Goal: Book appointment/travel/reservation

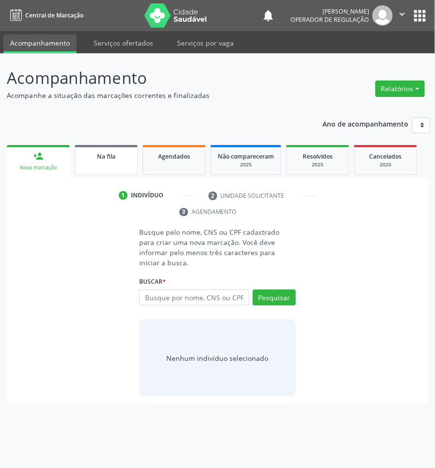
click at [86, 163] on link "Na fila" at bounding box center [106, 160] width 63 height 30
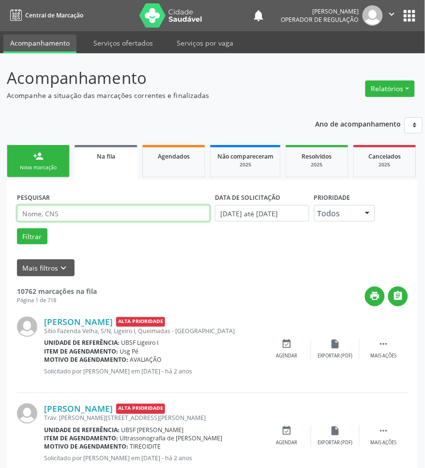
click at [65, 205] on input "text" at bounding box center [113, 213] width 193 height 16
click at [17, 228] on button "Filtrar" at bounding box center [32, 236] width 31 height 16
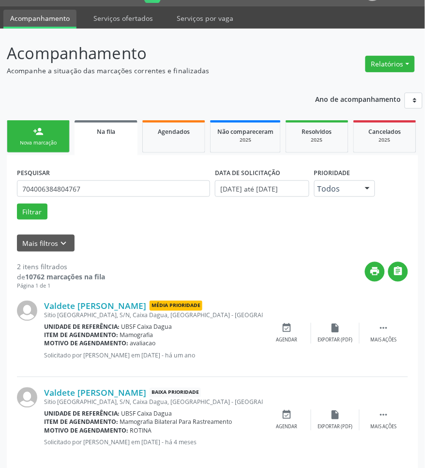
scroll to position [37, 0]
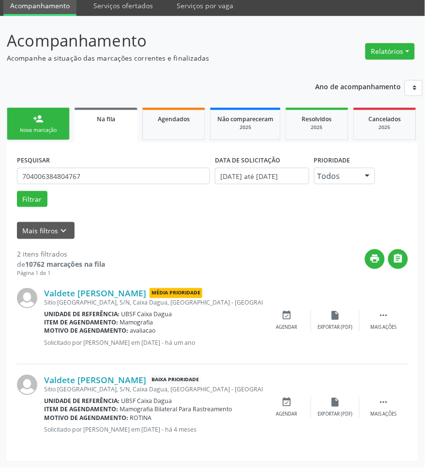
drag, startPoint x: 109, startPoint y: 158, endPoint x: 107, endPoint y: 166, distance: 8.0
click at [108, 159] on div "PESQUISAR 704006384804767" at bounding box center [114, 172] width 198 height 38
click at [107, 168] on input "704006384804767" at bounding box center [113, 176] width 193 height 16
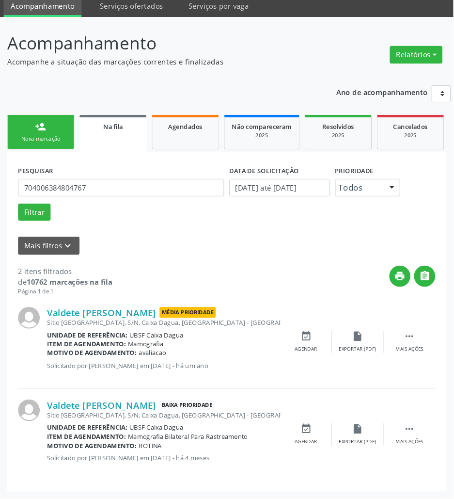
scroll to position [0, 0]
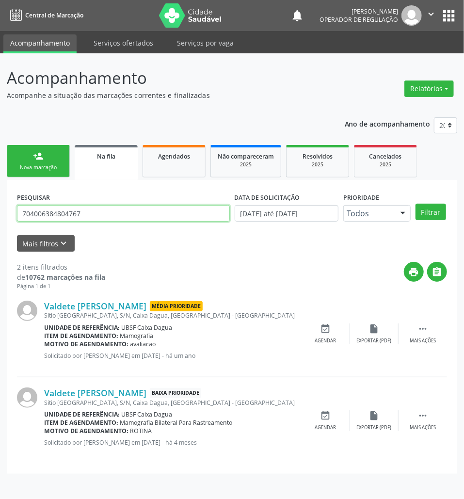
click at [136, 213] on input "704006384804767" at bounding box center [123, 213] width 213 height 16
type input "704807063067842"
click at [415, 204] on button "Filtrar" at bounding box center [430, 212] width 31 height 16
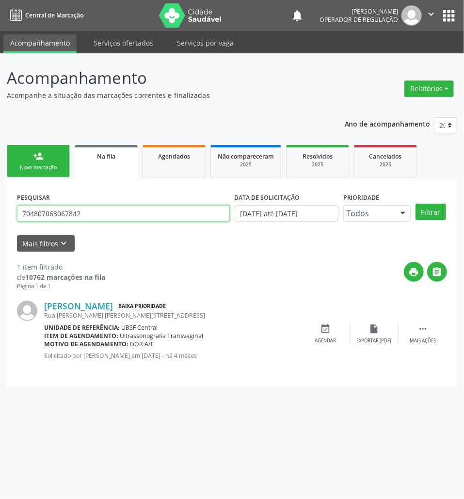
click at [134, 218] on input "704807063067842" at bounding box center [123, 213] width 213 height 16
click at [328, 330] on icon "event_available" at bounding box center [325, 328] width 11 height 11
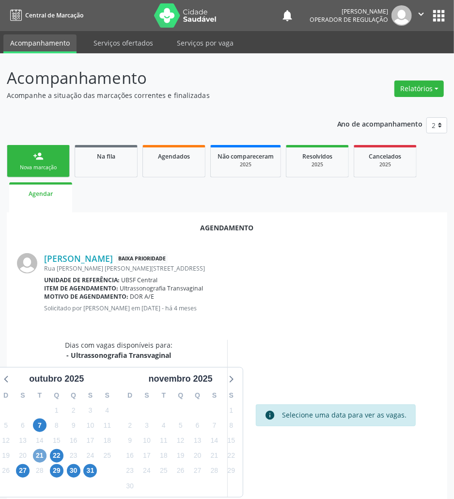
click at [43, 452] on span "21" at bounding box center [40, 456] width 14 height 14
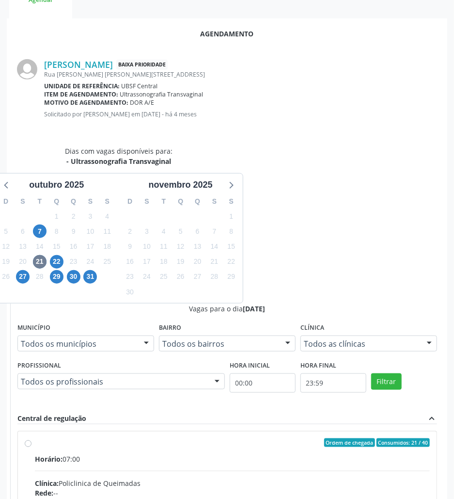
click at [31, 438] on input "Ordem de chegada Consumidos: 21 / 40 Horário: 07:00 Clínica: Policlinica de Que…" at bounding box center [28, 442] width 7 height 9
radio input "true"
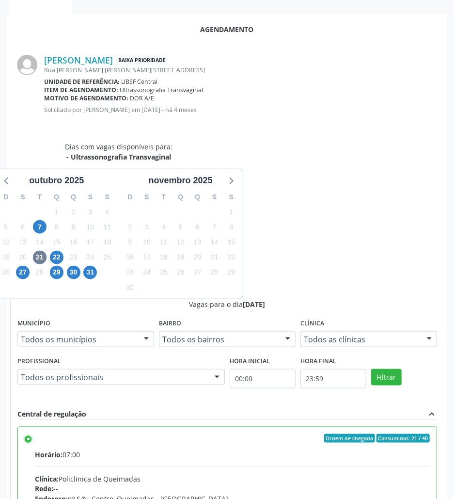
scroll to position [201, 0]
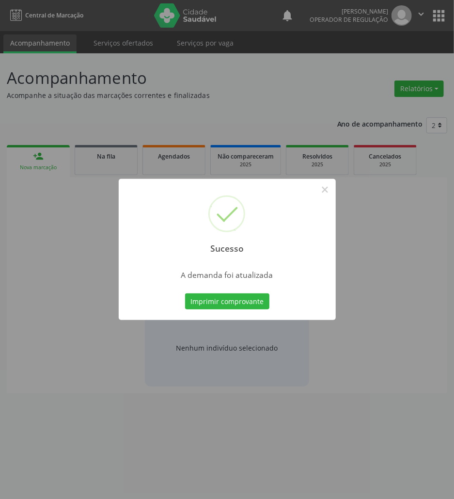
scroll to position [0, 0]
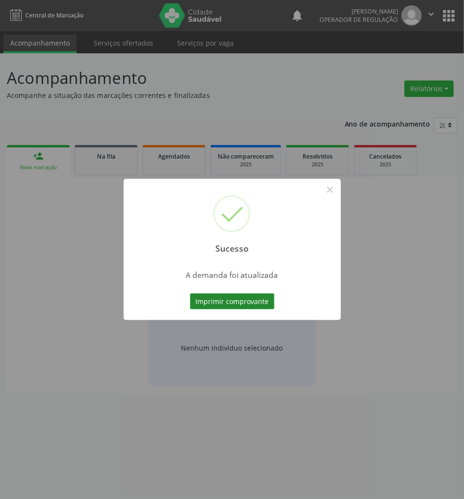
click at [256, 295] on button "Imprimir comprovante" at bounding box center [232, 301] width 84 height 16
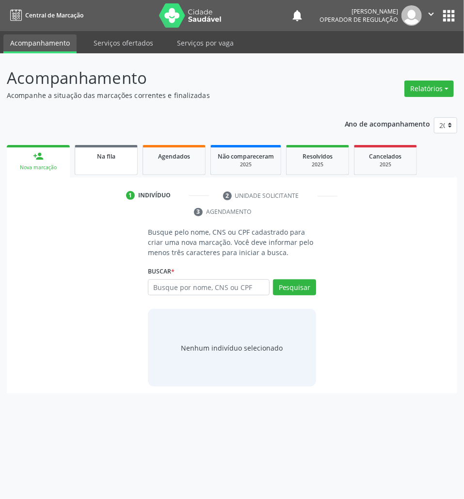
click at [110, 156] on span "Na fila" at bounding box center [106, 156] width 18 height 8
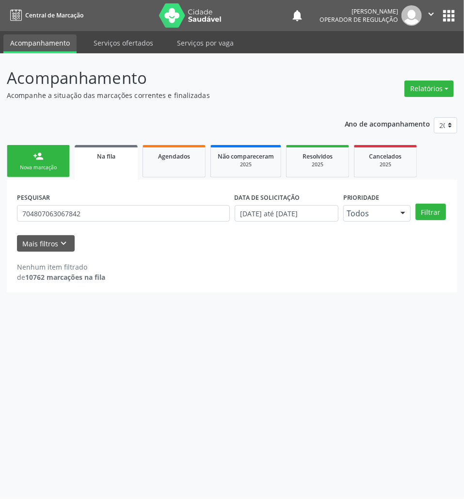
click at [107, 156] on span "Na fila" at bounding box center [106, 156] width 18 height 8
click at [113, 208] on input "704807063067842" at bounding box center [123, 213] width 213 height 16
type input "700401464914347"
click at [415, 204] on button "Filtrar" at bounding box center [430, 212] width 31 height 16
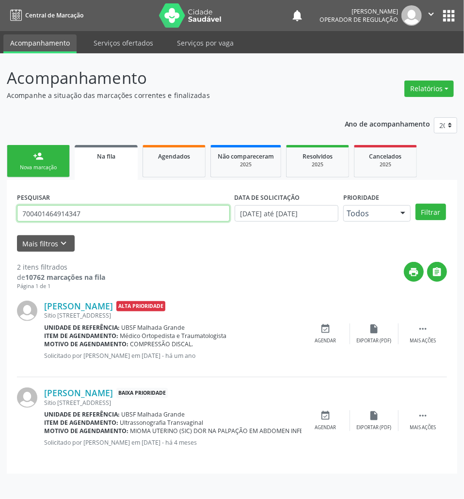
click at [113, 208] on input "700401464914347" at bounding box center [123, 213] width 213 height 16
click at [322, 414] on icon "event_available" at bounding box center [325, 415] width 11 height 11
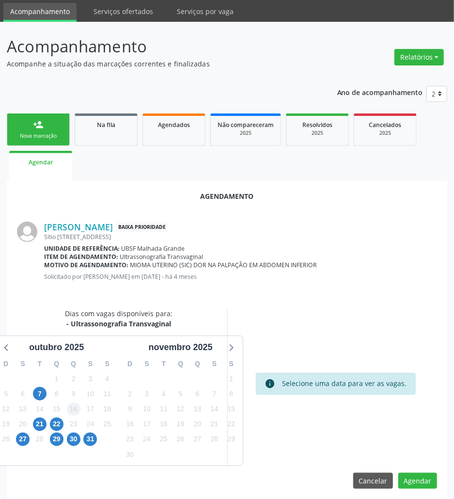
scroll to position [39, 0]
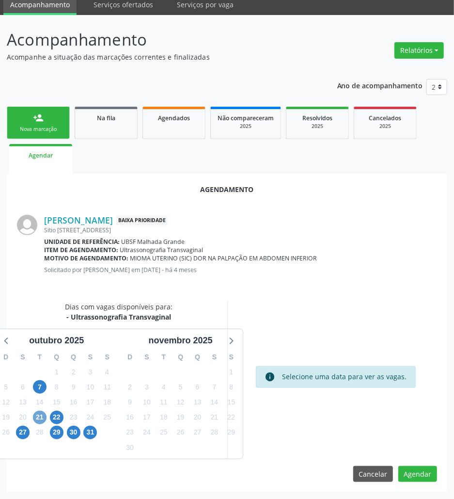
click at [43, 410] on span "21" at bounding box center [40, 417] width 14 height 14
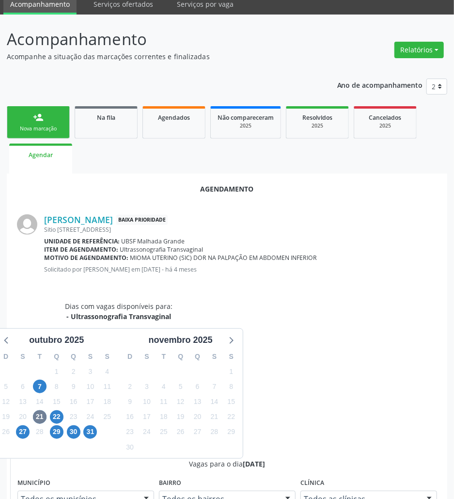
drag, startPoint x: 369, startPoint y: 465, endPoint x: 324, endPoint y: 398, distance: 80.6
radio input "true"
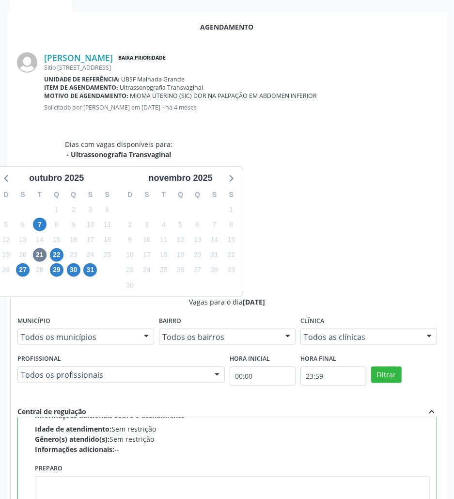
scroll to position [220, 0]
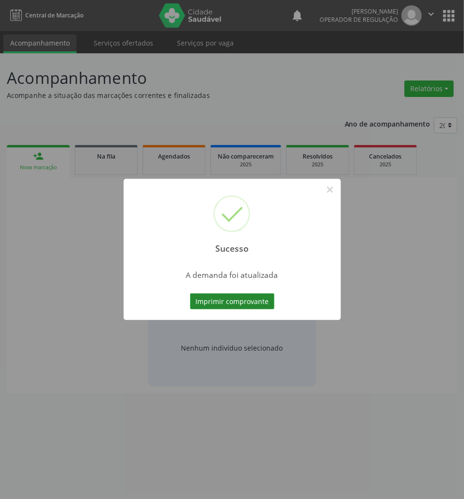
click at [223, 297] on button "Imprimir comprovante" at bounding box center [232, 301] width 84 height 16
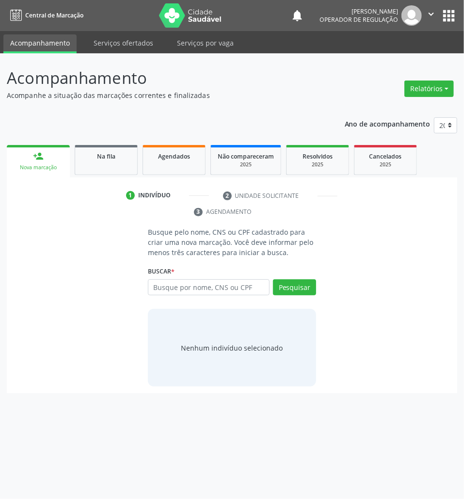
click at [88, 183] on div "1 Indivíduo 2 Unidade solicitante 3 Agendamento Busque pelo nome, CNS ou CPF ca…" at bounding box center [232, 285] width 450 height 216
click at [95, 172] on link "Na fila" at bounding box center [106, 160] width 63 height 30
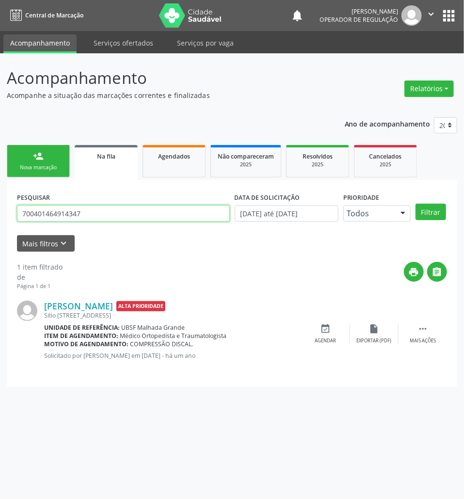
click at [115, 214] on input "700401464914347" at bounding box center [123, 213] width 213 height 16
type input "13722819750"
click at [415, 204] on button "Filtrar" at bounding box center [430, 212] width 31 height 16
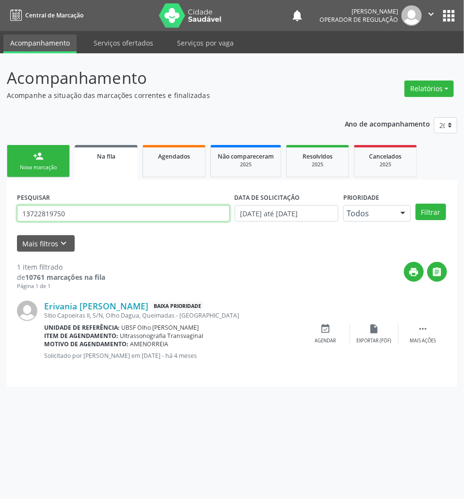
click at [76, 216] on input "13722819750" at bounding box center [123, 213] width 213 height 16
click at [314, 328] on div "event_available Agendar" at bounding box center [325, 333] width 48 height 21
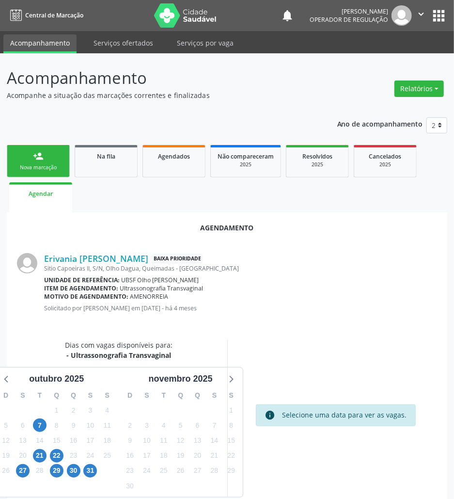
click at [31, 454] on div "21" at bounding box center [39, 455] width 17 height 15
click at [37, 454] on span "21" at bounding box center [40, 456] width 14 height 14
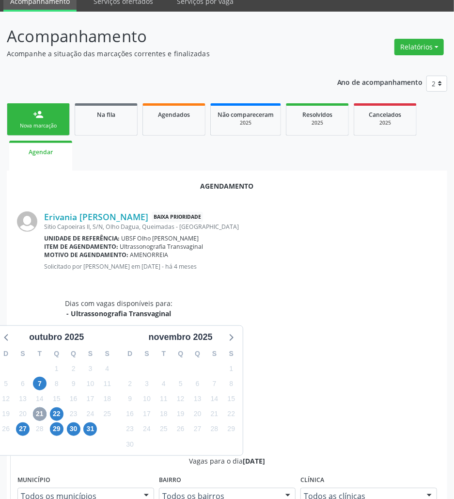
scroll to position [64, 0]
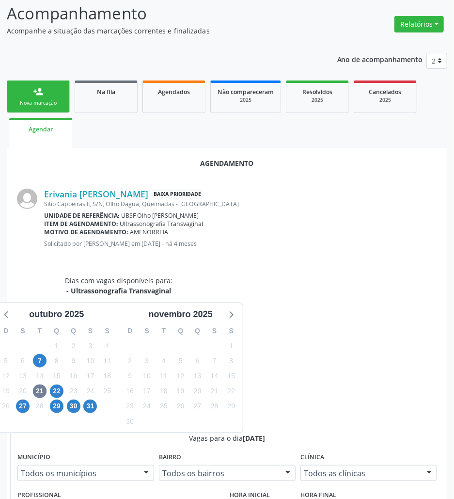
drag, startPoint x: 285, startPoint y: 415, endPoint x: 248, endPoint y: 408, distance: 37.5
radio input "true"
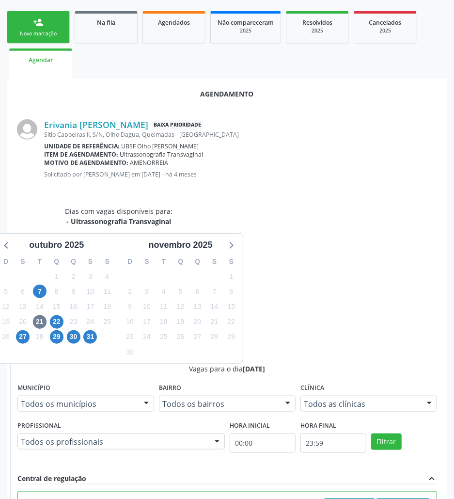
scroll to position [201, 0]
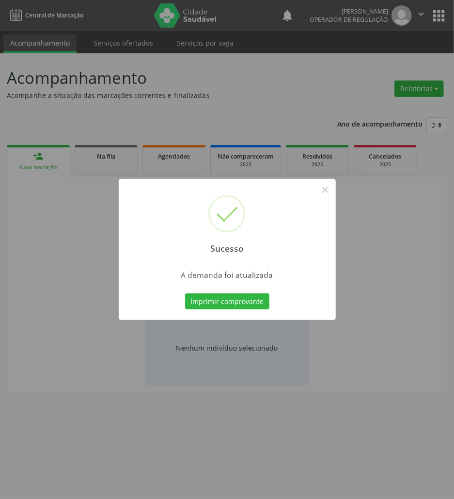
scroll to position [0, 0]
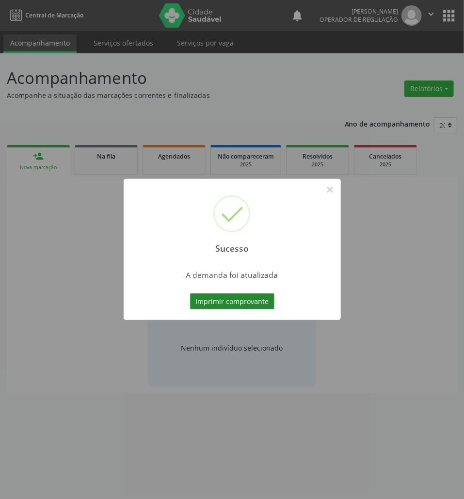
click at [243, 303] on button "Imprimir comprovante" at bounding box center [232, 301] width 84 height 16
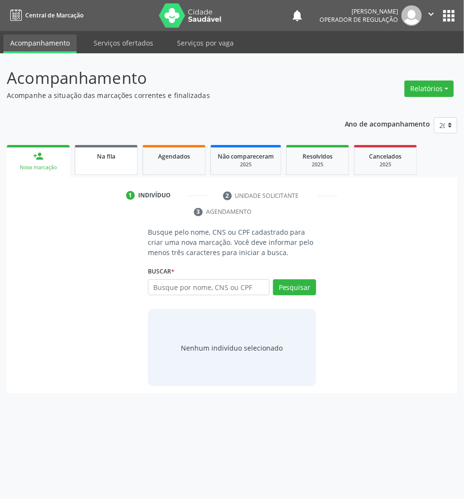
click at [121, 149] on link "Na fila" at bounding box center [106, 160] width 63 height 30
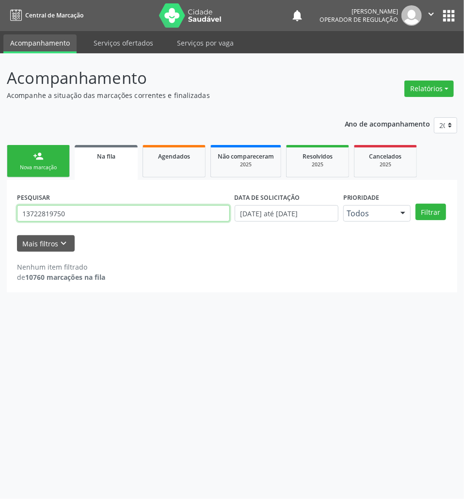
click at [73, 210] on input "13722819750" at bounding box center [123, 213] width 213 height 16
type input "07861142400"
click at [415, 204] on button "Filtrar" at bounding box center [430, 212] width 31 height 16
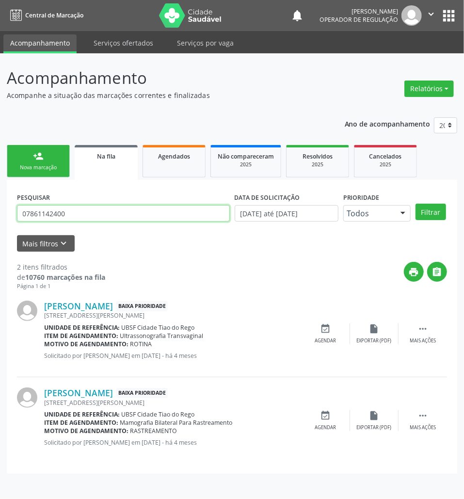
click at [69, 211] on input "07861142400" at bounding box center [123, 213] width 213 height 16
click at [325, 328] on icon "event_available" at bounding box center [325, 328] width 11 height 11
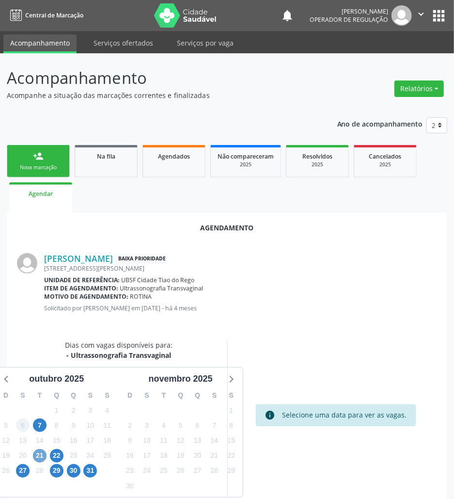
drag, startPoint x: 41, startPoint y: 453, endPoint x: 24, endPoint y: 420, distance: 37.1
click at [41, 454] on span "21" at bounding box center [40, 456] width 14 height 14
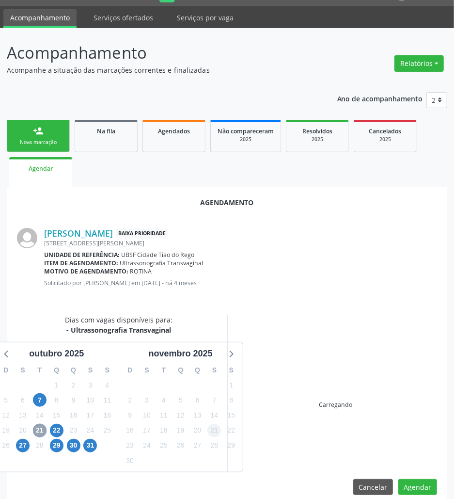
scroll to position [39, 0]
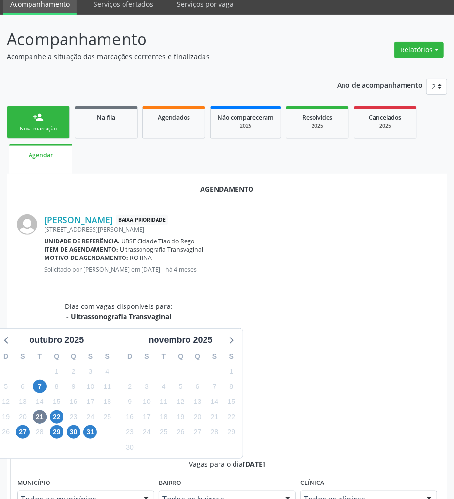
drag, startPoint x: 294, startPoint y: 440, endPoint x: 220, endPoint y: 386, distance: 91.5
radio input "true"
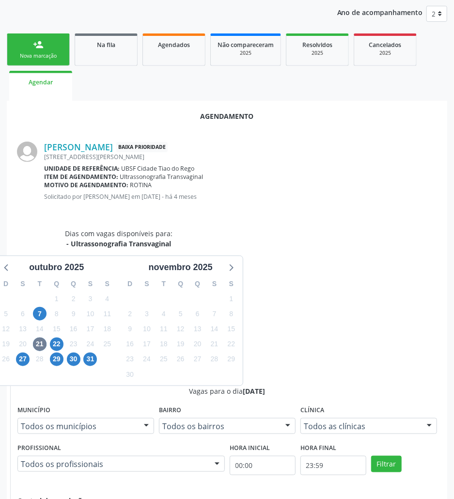
scroll to position [201, 0]
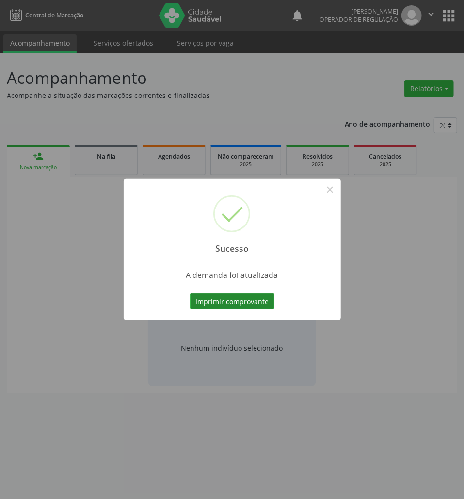
click at [245, 302] on button "Imprimir comprovante" at bounding box center [232, 301] width 84 height 16
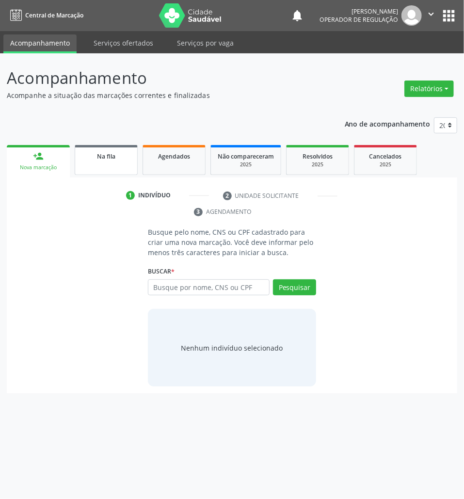
click at [97, 157] on span "Na fila" at bounding box center [106, 156] width 18 height 8
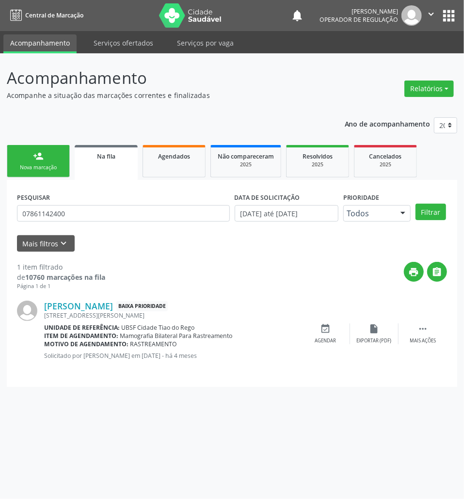
click at [144, 221] on div "PESQUISAR 07861142400" at bounding box center [124, 209] width 218 height 38
click at [134, 214] on input "07861142400" at bounding box center [123, 213] width 213 height 16
type input "13100853407"
click at [415, 204] on button "Filtrar" at bounding box center [430, 212] width 31 height 16
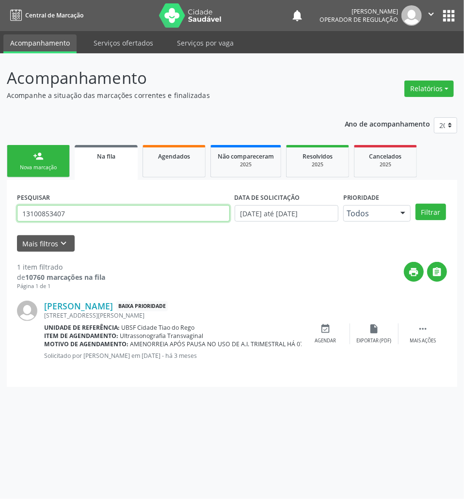
click at [117, 212] on input "13100853407" at bounding box center [123, 213] width 213 height 16
drag, startPoint x: 334, startPoint y: 332, endPoint x: 324, endPoint y: 329, distance: 10.3
click at [334, 332] on div "event_available Agendar" at bounding box center [325, 333] width 48 height 21
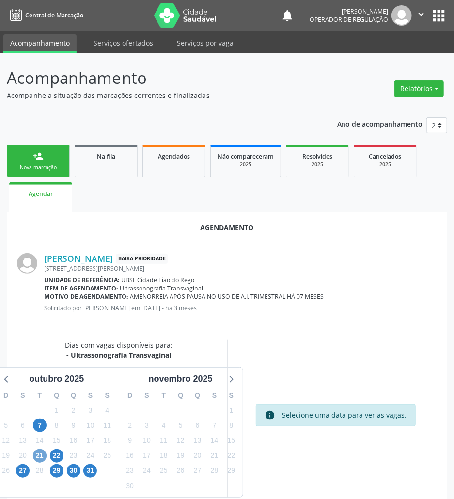
click at [36, 456] on span "21" at bounding box center [40, 456] width 14 height 14
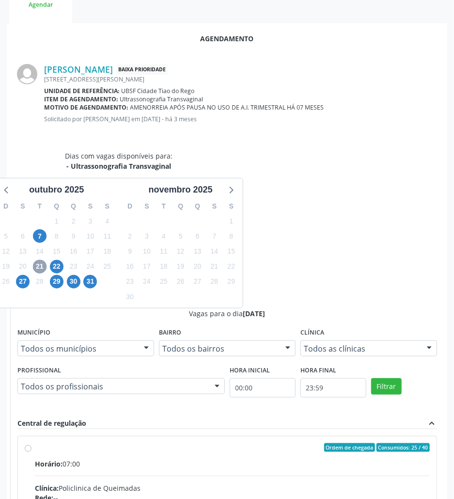
scroll to position [201, 0]
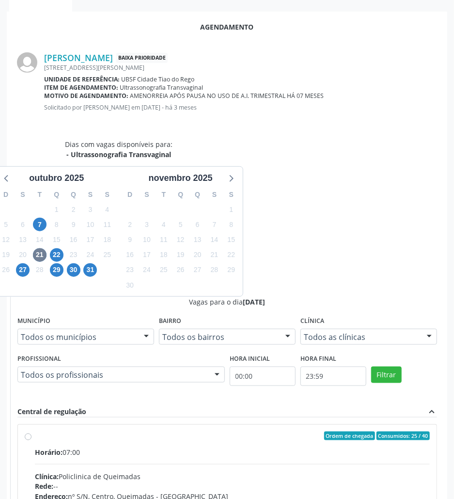
click at [327, 467] on div "Rede: --" at bounding box center [232, 486] width 395 height 10
click at [31, 431] on input "Ordem de chegada Consumidos: 25 / 40 Horário: 07:00 Clínica: Policlinica de Que…" at bounding box center [28, 435] width 7 height 9
radio input "true"
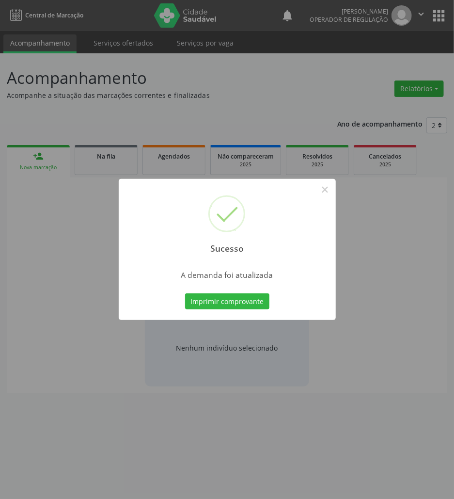
scroll to position [0, 0]
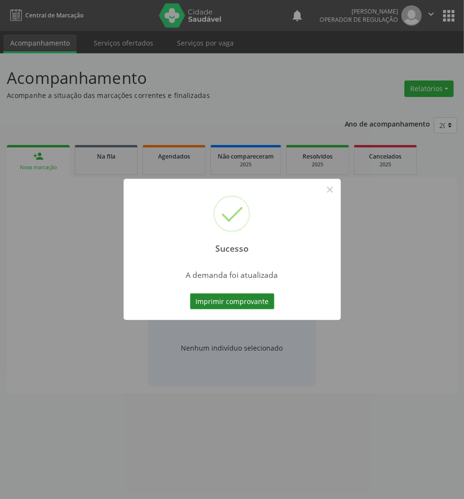
click at [244, 298] on button "Imprimir comprovante" at bounding box center [232, 301] width 84 height 16
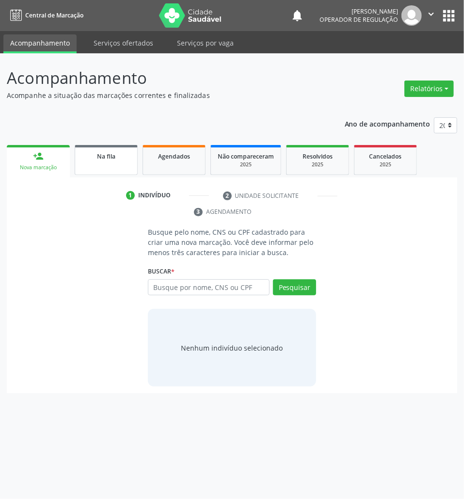
click at [108, 152] on span "Na fila" at bounding box center [106, 156] width 18 height 8
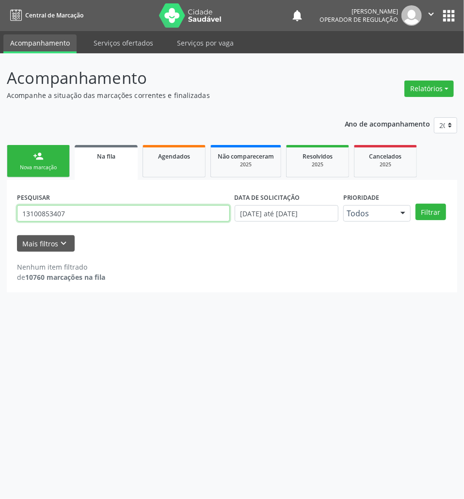
click at [99, 215] on input "13100853407" at bounding box center [123, 213] width 213 height 16
type input "17501746770"
click at [415, 204] on button "Filtrar" at bounding box center [430, 212] width 31 height 16
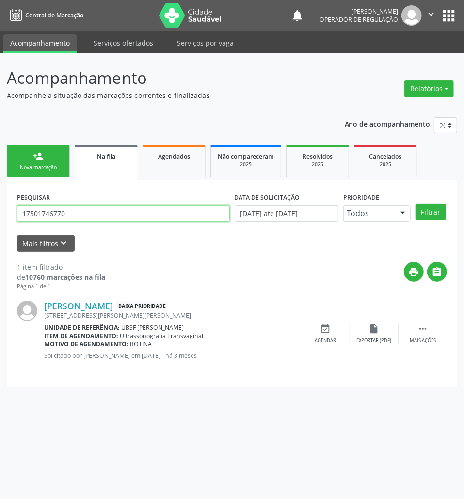
click at [100, 217] on input "17501746770" at bounding box center [123, 213] width 213 height 16
click at [330, 337] on div "Agendar" at bounding box center [325, 340] width 21 height 7
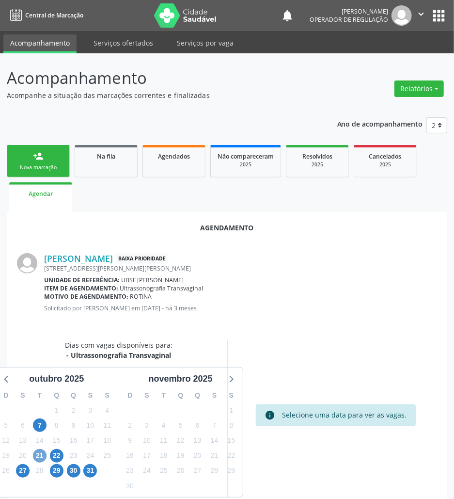
click at [40, 455] on span "21" at bounding box center [40, 456] width 14 height 14
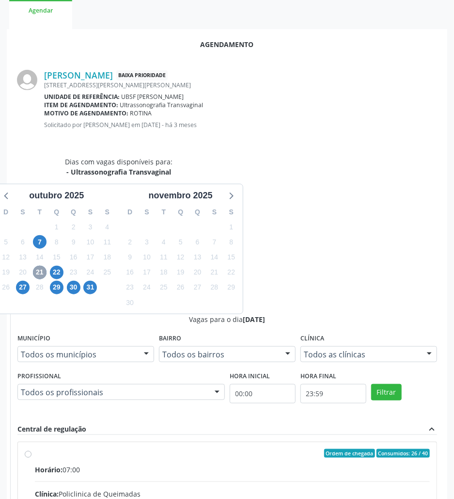
scroll to position [201, 0]
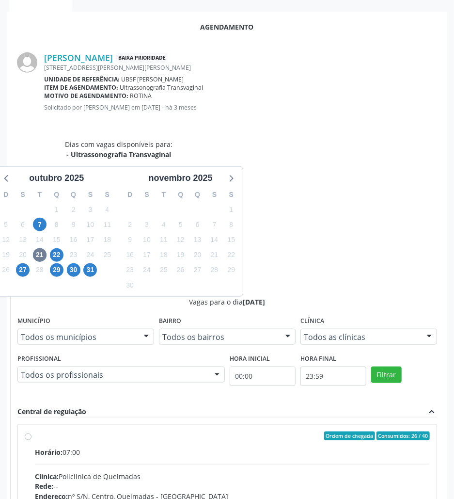
click at [383, 467] on div "Rede: --" at bounding box center [232, 486] width 395 height 10
click at [31, 431] on input "Ordem de chegada Consumidos: 26 / 40 Horário: 07:00 Clínica: Policlinica de Que…" at bounding box center [28, 435] width 7 height 9
radio input "true"
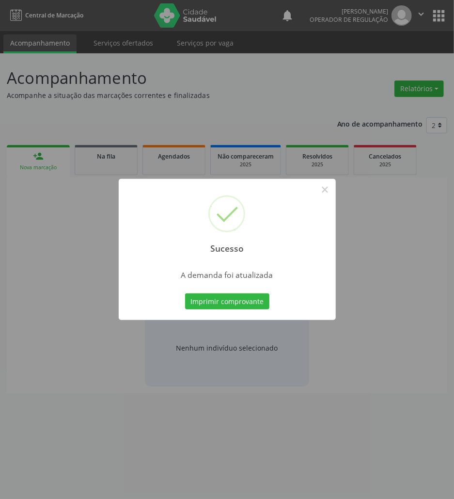
scroll to position [0, 0]
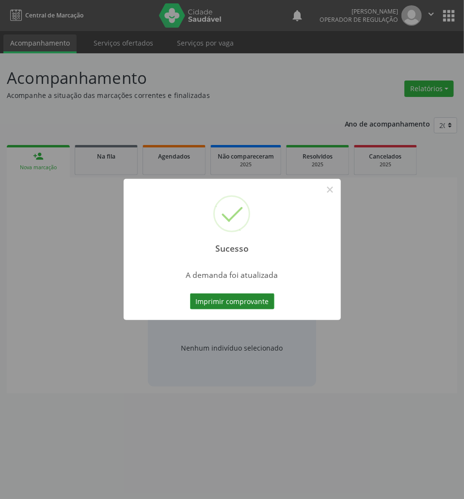
click at [265, 306] on button "Imprimir comprovante" at bounding box center [232, 301] width 84 height 16
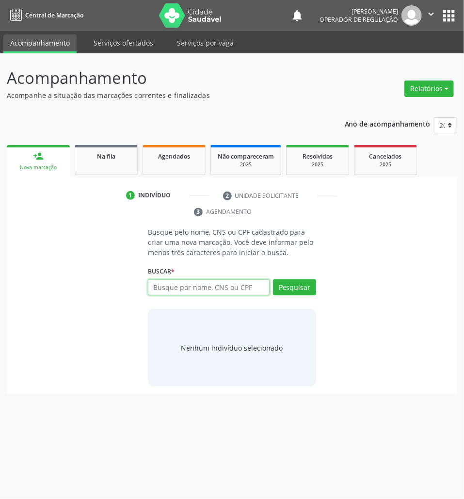
click at [168, 291] on input "text" at bounding box center [209, 287] width 122 height 16
click at [114, 155] on span "Na fila" at bounding box center [106, 156] width 18 height 8
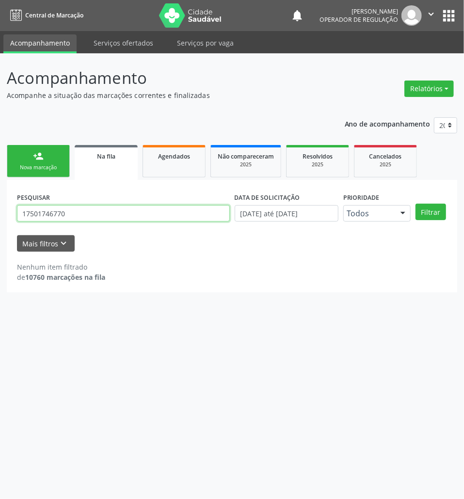
click at [53, 212] on input "17501746770" at bounding box center [123, 213] width 213 height 16
type input "12323933477"
click at [415, 204] on button "Filtrar" at bounding box center [430, 212] width 31 height 16
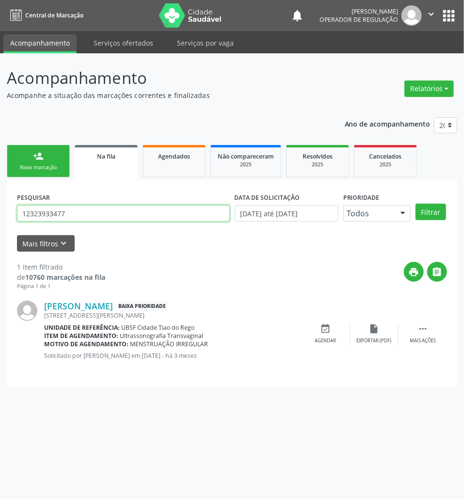
click at [53, 212] on input "12323933477" at bounding box center [123, 213] width 213 height 16
click at [326, 335] on div "event_available Agendar" at bounding box center [325, 333] width 48 height 21
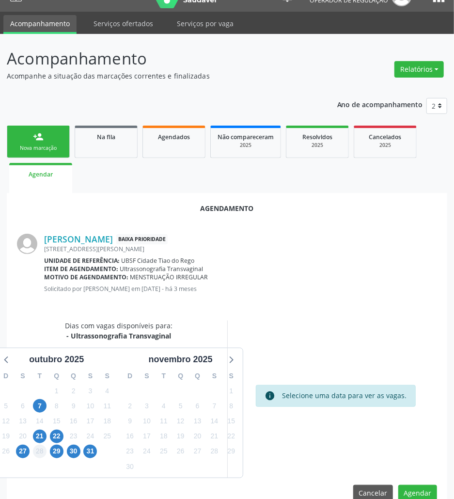
scroll to position [39, 0]
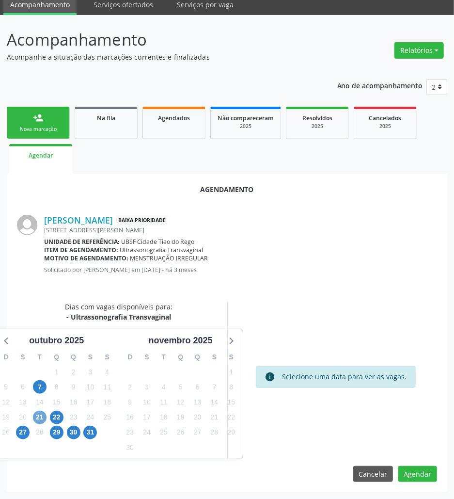
click at [39, 421] on span "21" at bounding box center [40, 417] width 14 height 14
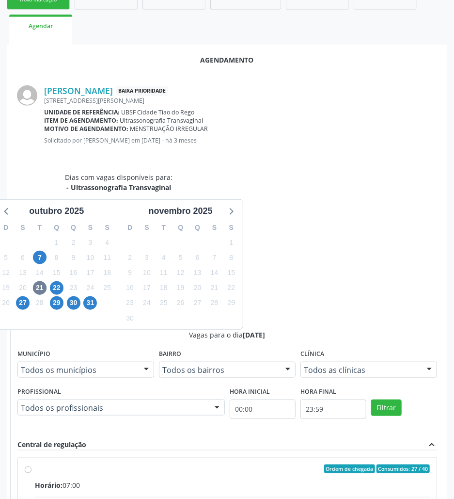
drag, startPoint x: 268, startPoint y: 375, endPoint x: 264, endPoint y: 376, distance: 4.9
click at [31, 464] on input "Ordem de chegada Consumidos: 27 / 40 Horário: 07:00 Clínica: Policlinica de Que…" at bounding box center [28, 468] width 7 height 9
radio input "true"
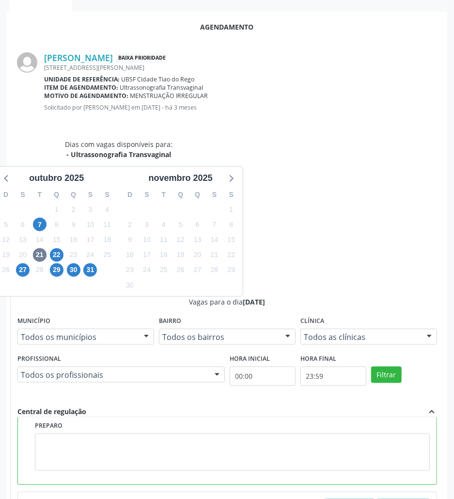
scroll to position [194, 0]
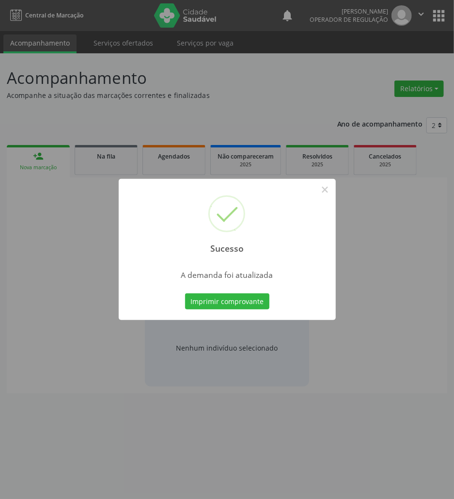
scroll to position [0, 0]
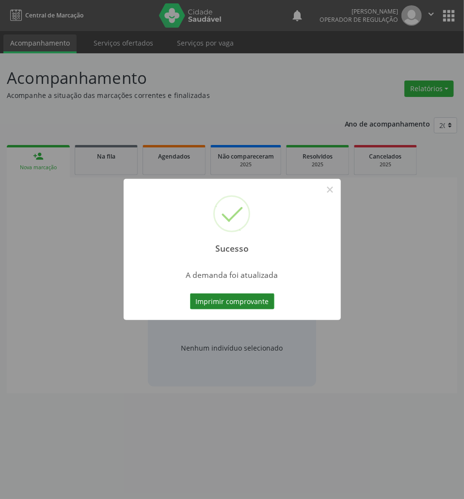
click at [246, 295] on button "Imprimir comprovante" at bounding box center [232, 301] width 84 height 16
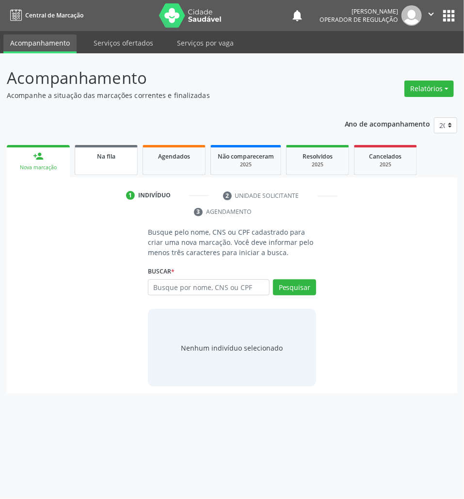
click at [123, 167] on link "Na fila" at bounding box center [106, 160] width 63 height 30
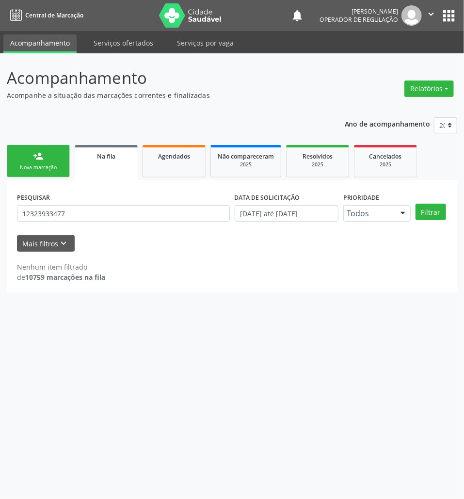
click at [175, 191] on div "PESQUISAR 12323933477" at bounding box center [124, 209] width 218 height 38
click at [175, 206] on input "12323933477" at bounding box center [123, 213] width 213 height 16
type input "707604256862699"
click at [415, 204] on button "Filtrar" at bounding box center [430, 212] width 31 height 16
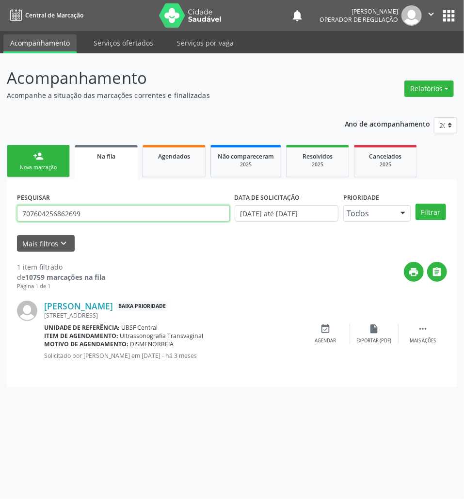
click at [121, 216] on input "707604256862699" at bounding box center [123, 213] width 213 height 16
click at [309, 326] on div "event_available Agendar" at bounding box center [325, 333] width 48 height 21
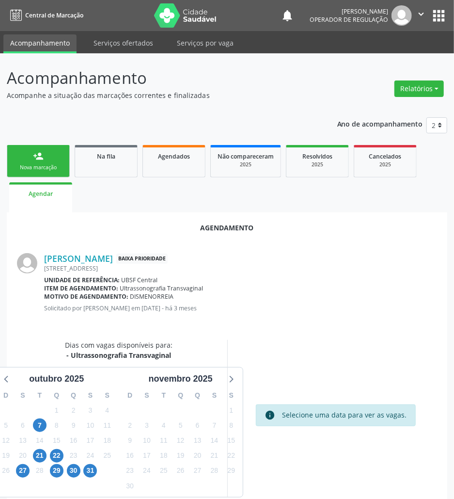
click at [47, 452] on div "21" at bounding box center [39, 455] width 17 height 15
click at [44, 453] on span "21" at bounding box center [40, 456] width 14 height 14
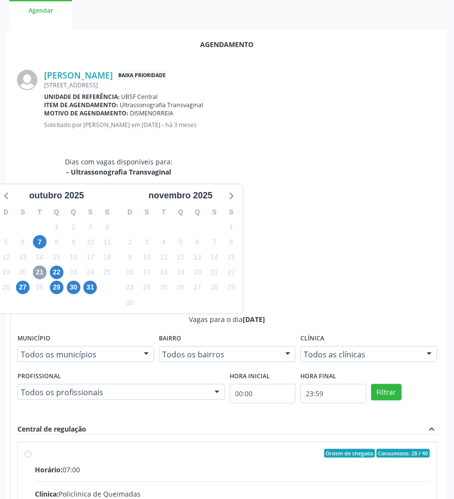
scroll to position [201, 0]
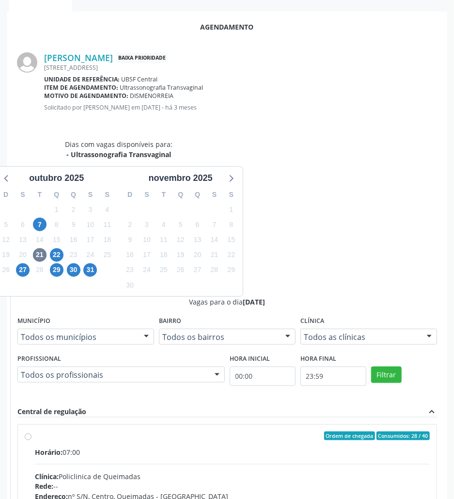
click at [342, 464] on hr at bounding box center [232, 464] width 395 height 0
click at [31, 431] on input "Ordem de chegada Consumidos: 28 / 40 Horário: 07:00 Clínica: Policlinica de Que…" at bounding box center [28, 435] width 7 height 9
radio input "true"
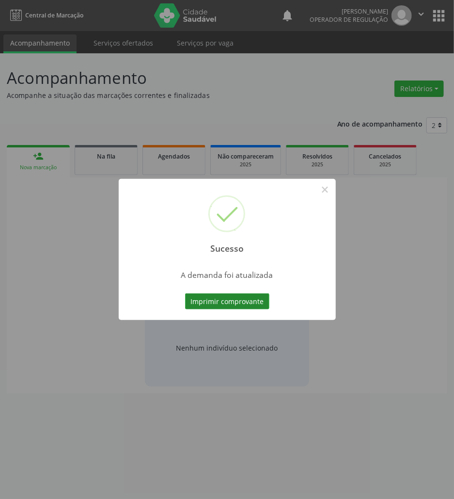
scroll to position [0, 0]
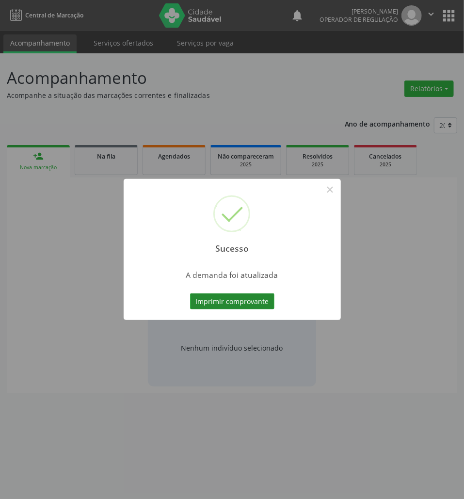
click at [241, 303] on button "Imprimir comprovante" at bounding box center [232, 301] width 84 height 16
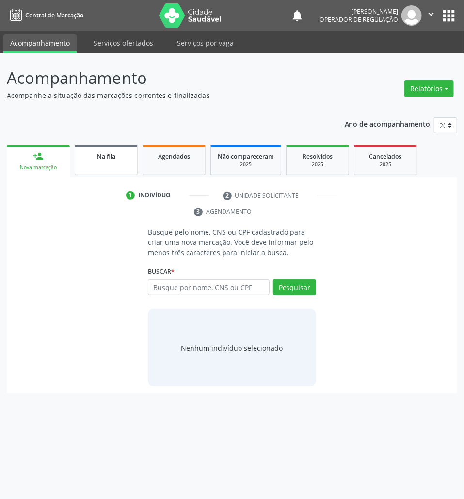
click at [110, 166] on link "Na fila" at bounding box center [106, 160] width 63 height 30
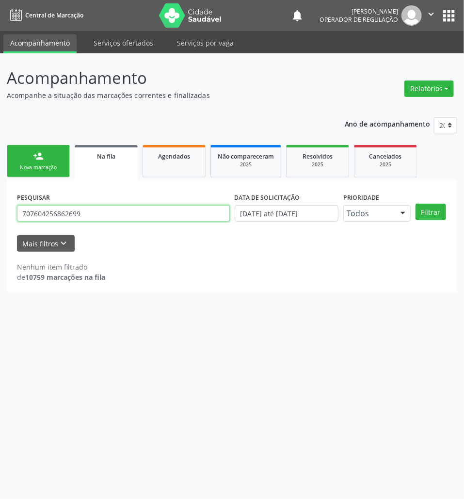
click at [152, 217] on input "707604256862699" at bounding box center [123, 213] width 213 height 16
type input "11085417476"
click at [415, 204] on button "Filtrar" at bounding box center [430, 212] width 31 height 16
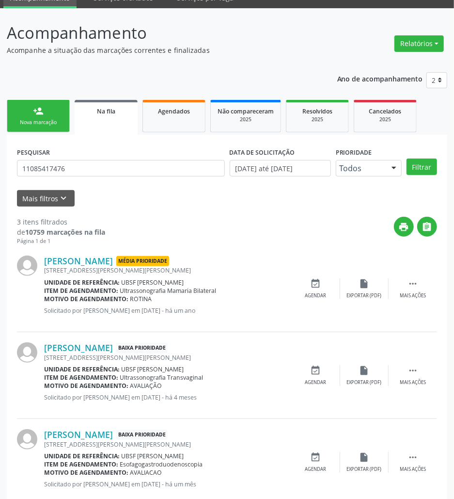
scroll to position [69, 0]
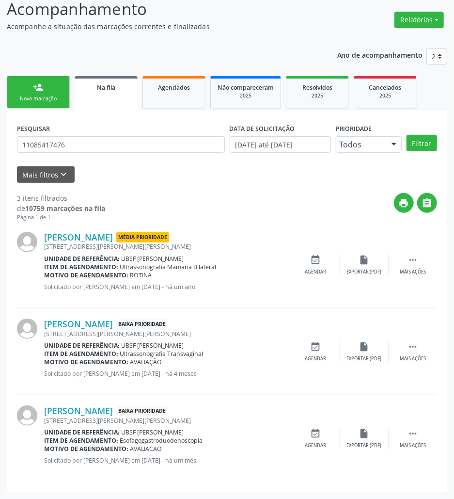
drag, startPoint x: 66, startPoint y: 152, endPoint x: 64, endPoint y: 147, distance: 5.1
click at [66, 151] on div "PESQUISAR 11085417476" at bounding box center [121, 140] width 213 height 38
click at [63, 145] on input "11085417476" at bounding box center [121, 144] width 208 height 16
click at [312, 339] on div "[PERSON_NAME] Baixa Prioridade [STREET_ADDRESS][PERSON_NAME][PERSON_NAME] Unida…" at bounding box center [227, 351] width 420 height 87
click at [311, 352] on div "event_available Agendar" at bounding box center [316, 351] width 48 height 21
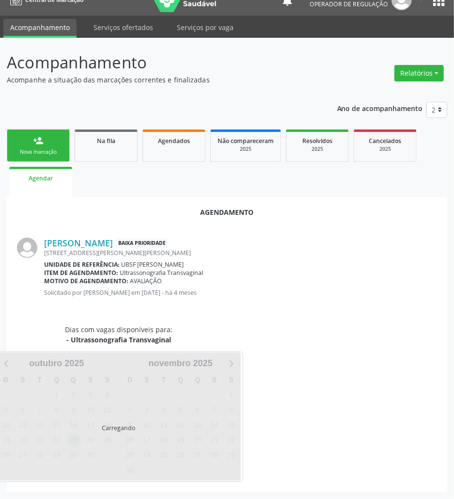
scroll to position [39, 0]
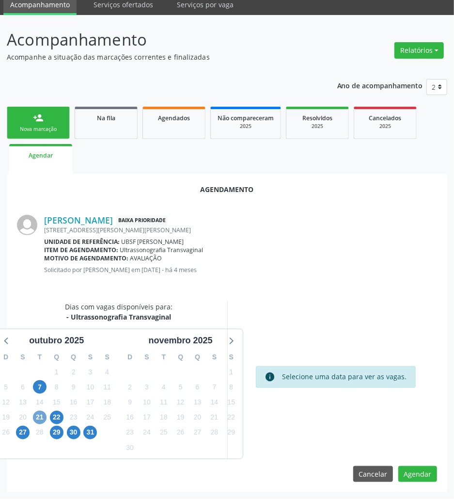
click at [41, 413] on span "21" at bounding box center [40, 417] width 14 height 14
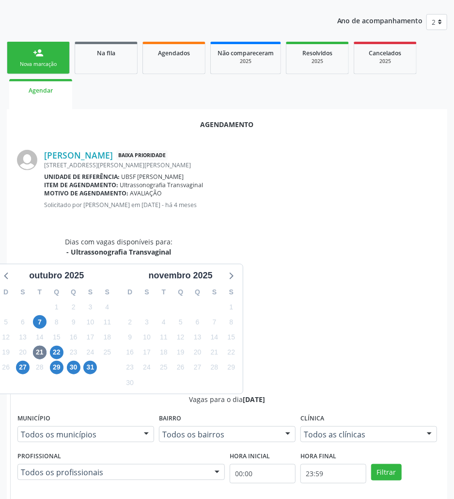
radio input "true"
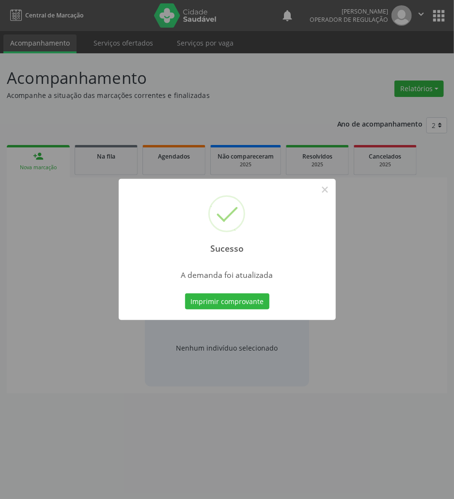
scroll to position [0, 0]
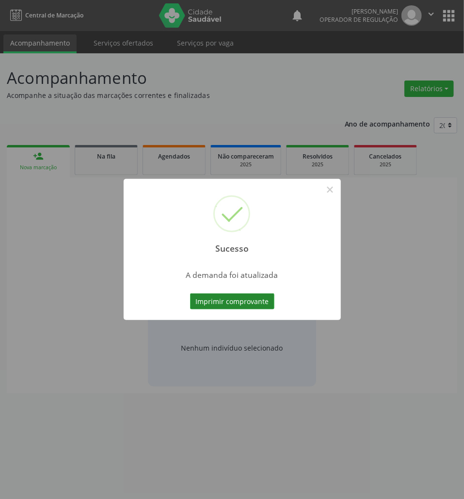
click at [214, 298] on button "Imprimir comprovante" at bounding box center [232, 301] width 84 height 16
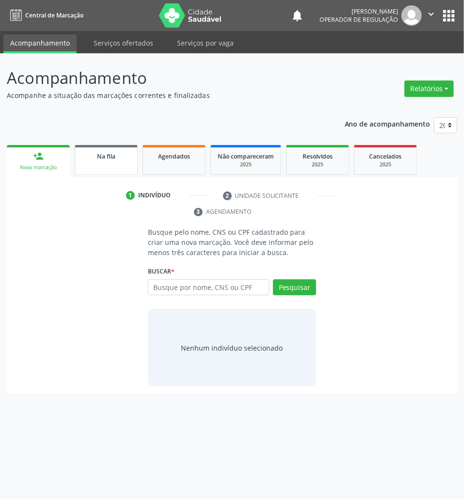
click at [111, 152] on span "Na fila" at bounding box center [106, 156] width 18 height 8
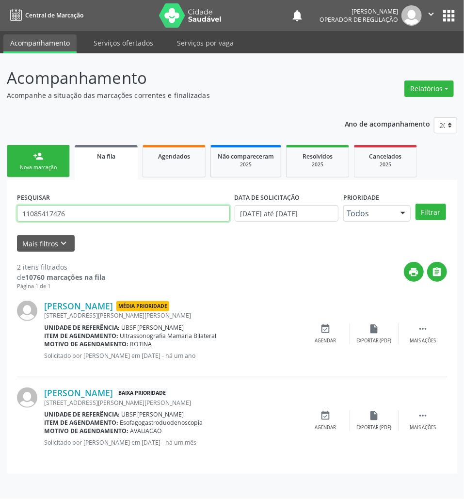
click at [128, 216] on input "11085417476" at bounding box center [123, 213] width 213 height 16
type input "12548037428"
click at [415, 204] on button "Filtrar" at bounding box center [430, 212] width 31 height 16
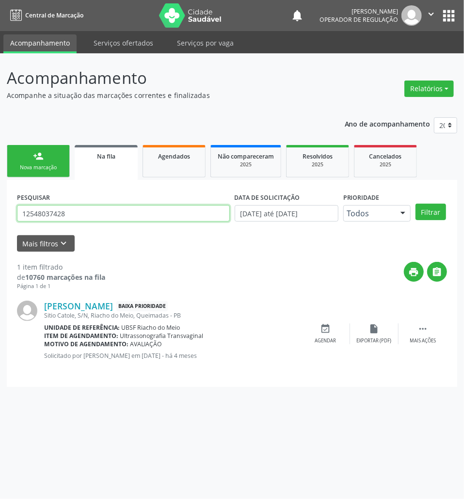
click at [131, 216] on input "12548037428" at bounding box center [123, 213] width 213 height 16
click at [330, 336] on div "event_available Agendar" at bounding box center [325, 333] width 48 height 21
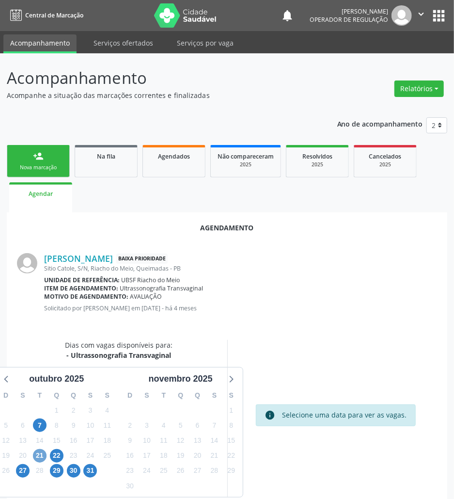
click at [36, 454] on span "21" at bounding box center [40, 456] width 14 height 14
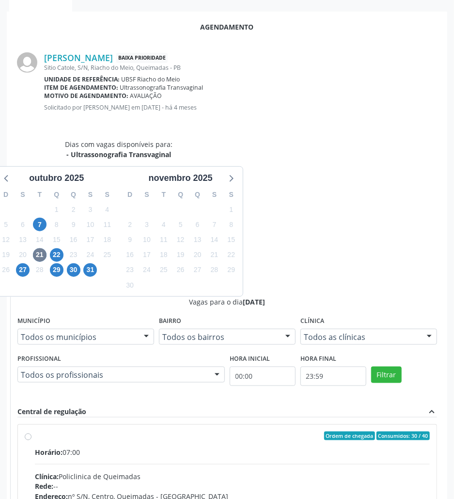
click at [31, 431] on input "Ordem de chegada Consumidos: 30 / 40 Horário: 07:00 Clínica: Policlinica de Que…" at bounding box center [28, 435] width 7 height 9
radio input "true"
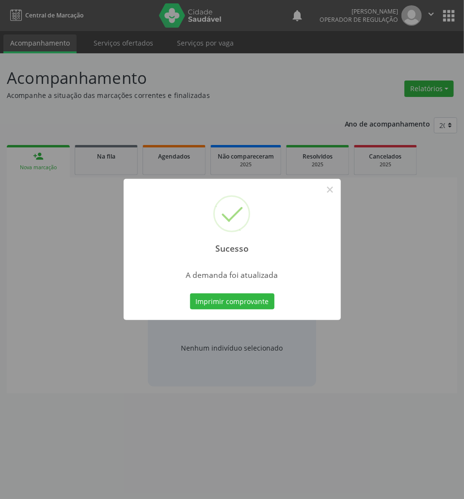
click at [241, 311] on div "Sucesso × A demanda foi atualizada Imprimir comprovante Cancel" at bounding box center [232, 249] width 217 height 141
click at [235, 305] on button "Imprimir comprovante" at bounding box center [232, 301] width 84 height 16
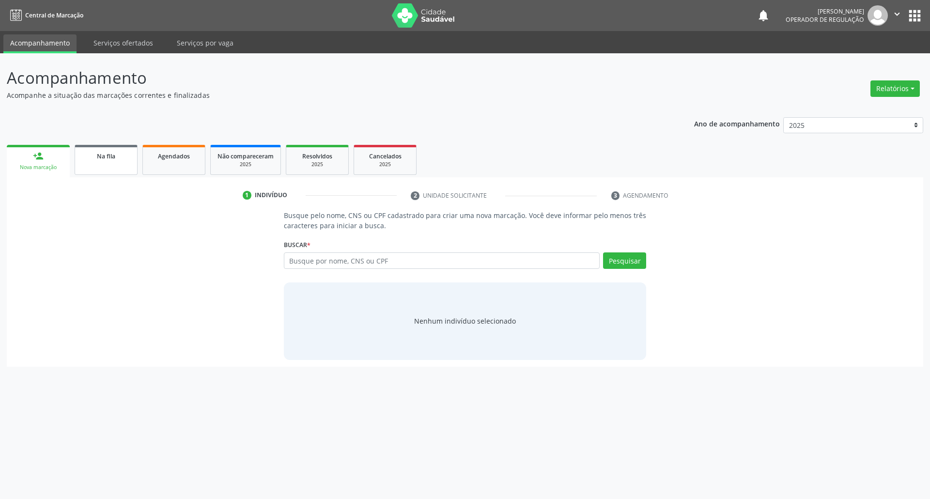
click at [108, 152] on span "Na fila" at bounding box center [106, 156] width 18 height 8
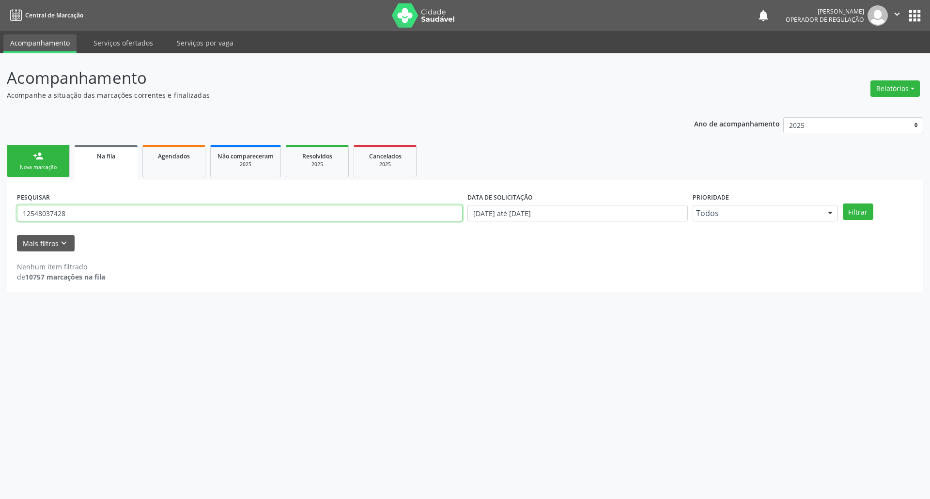
click at [72, 212] on input "12548037428" at bounding box center [240, 213] width 446 height 16
click at [434, 204] on button "Filtrar" at bounding box center [858, 212] width 31 height 16
drag, startPoint x: 918, startPoint y: 11, endPoint x: 803, endPoint y: 94, distance: 141.9
click at [434, 11] on button "apps" at bounding box center [915, 15] width 17 height 17
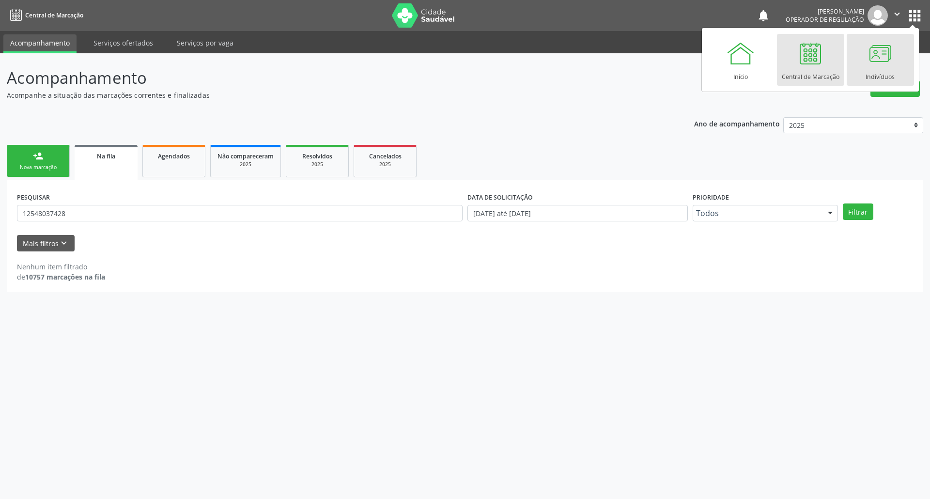
click at [434, 57] on div at bounding box center [880, 53] width 29 height 29
